Goal: Check status: Check status

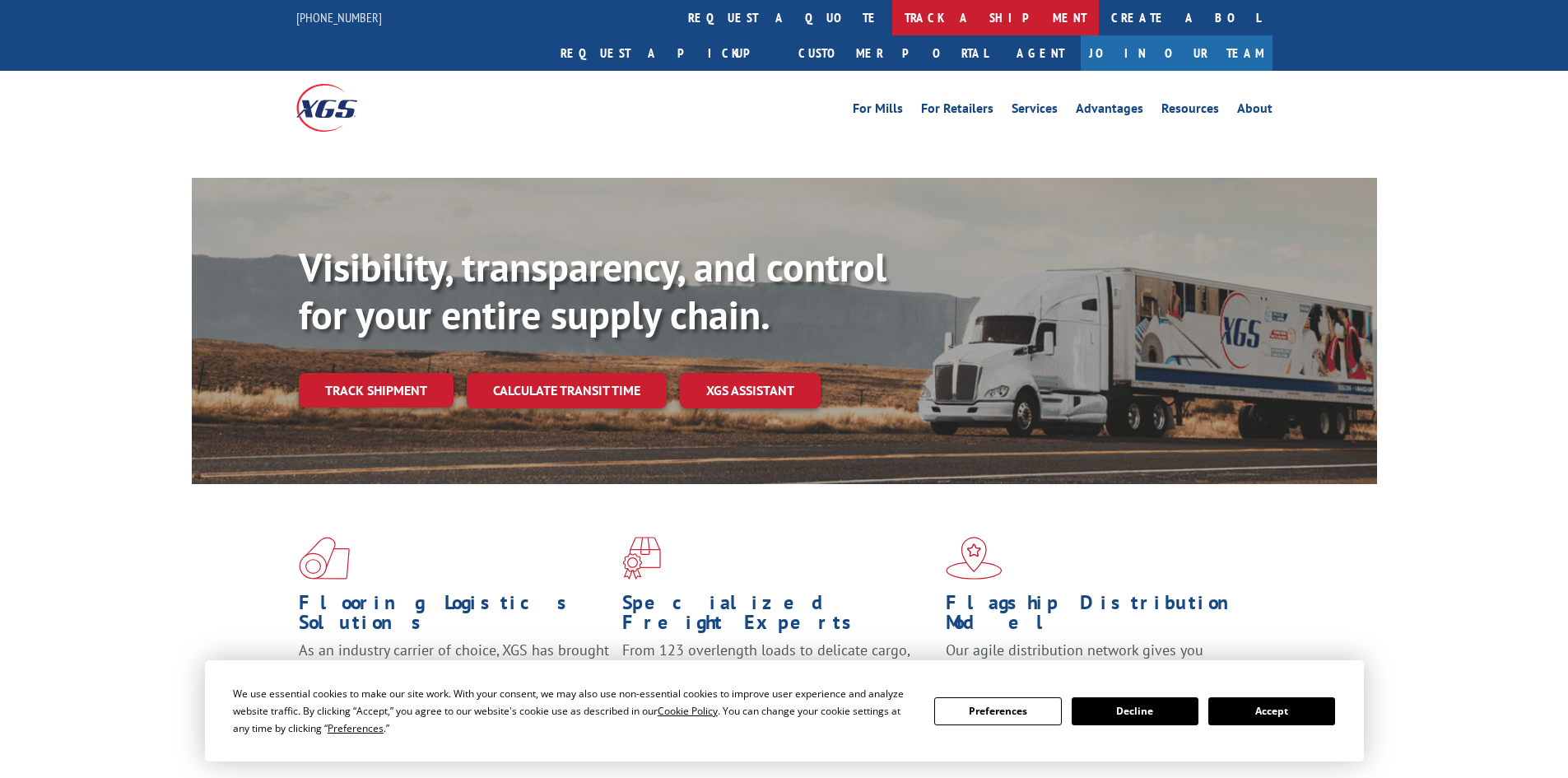
click at [892, 7] on link "track a shipment" at bounding box center [996, 17] width 207 height 36
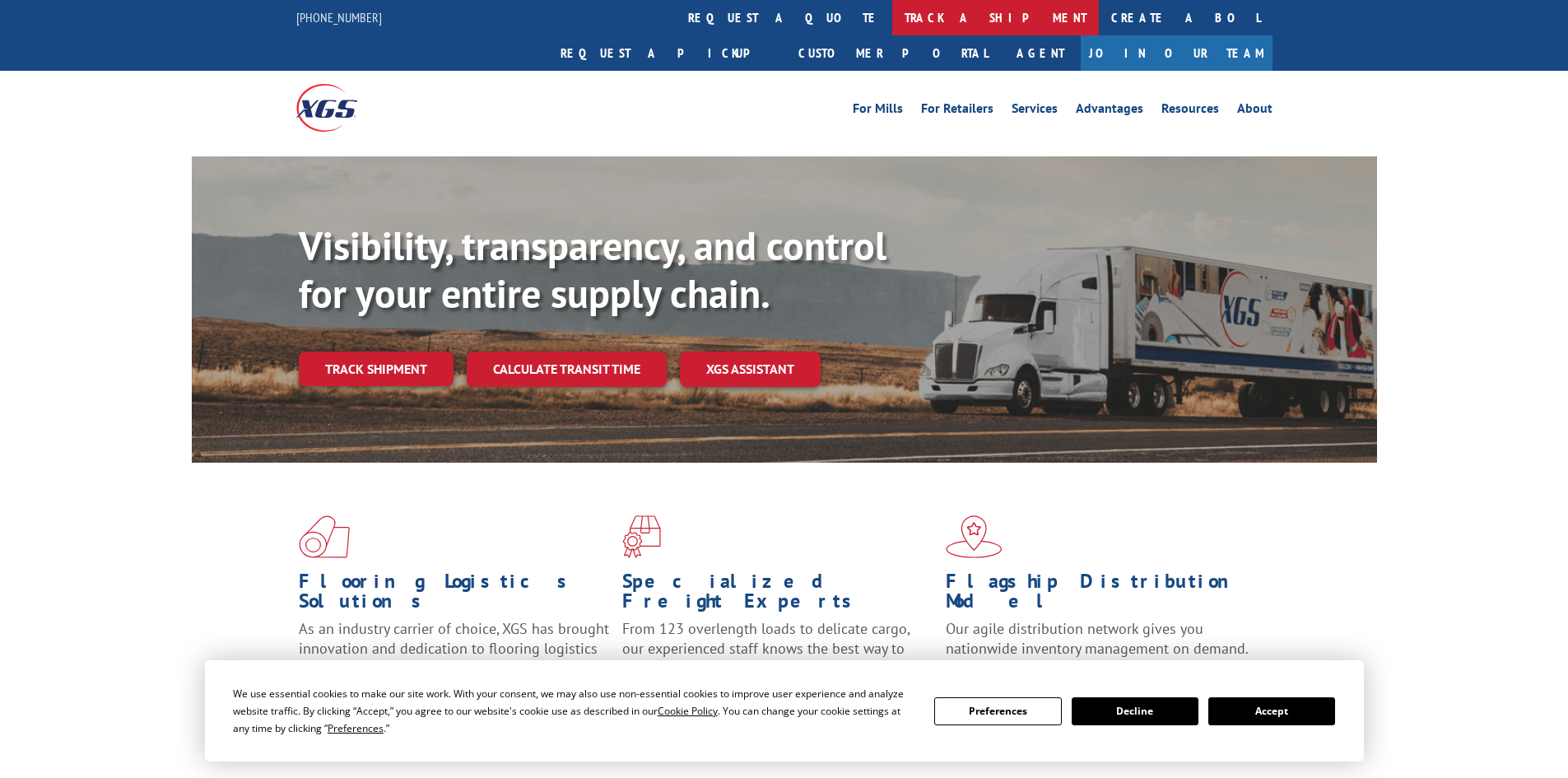
click at [892, 22] on link "track a shipment" at bounding box center [996, 17] width 207 height 36
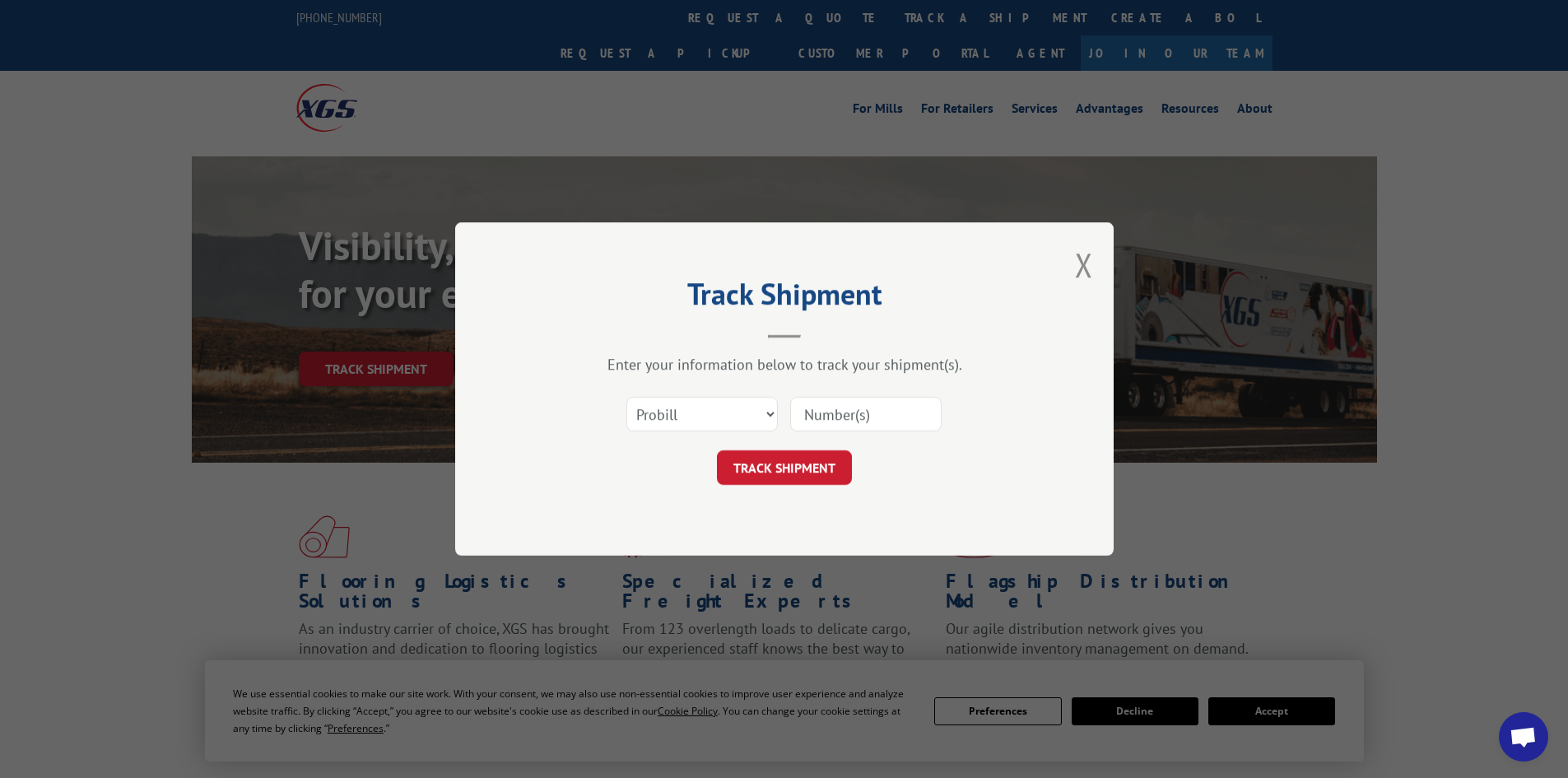
click at [791, 417] on input at bounding box center [865, 414] width 152 height 35
paste input "17521111"
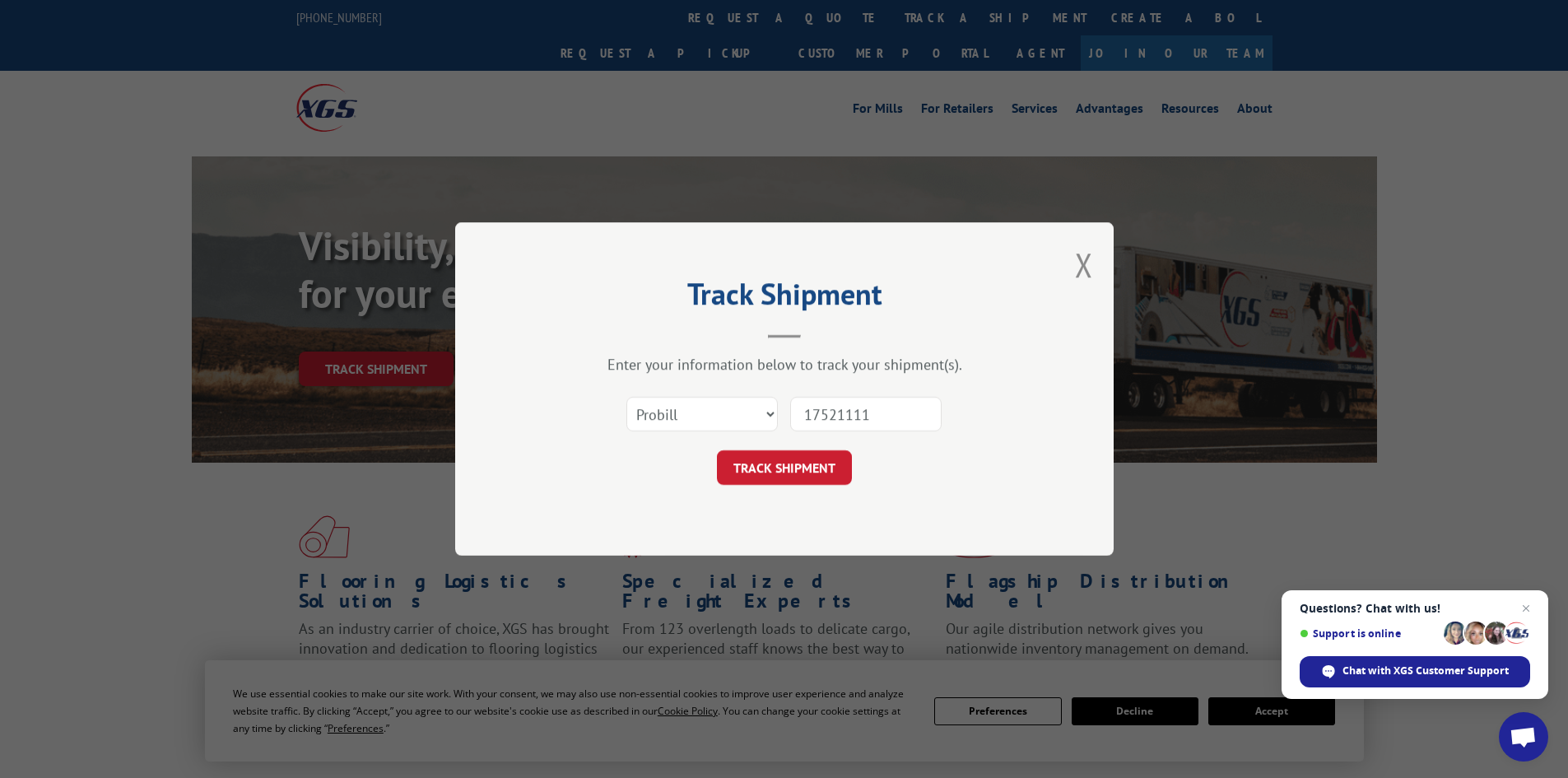
type input "17521111"
click at [810, 449] on form "Select category... Probill BOL PO 17521111 TRACK SHIPMENT" at bounding box center [784, 435] width 494 height 98
click at [810, 459] on button "TRACK SHIPMENT" at bounding box center [784, 468] width 135 height 35
